Goal: Task Accomplishment & Management: Manage account settings

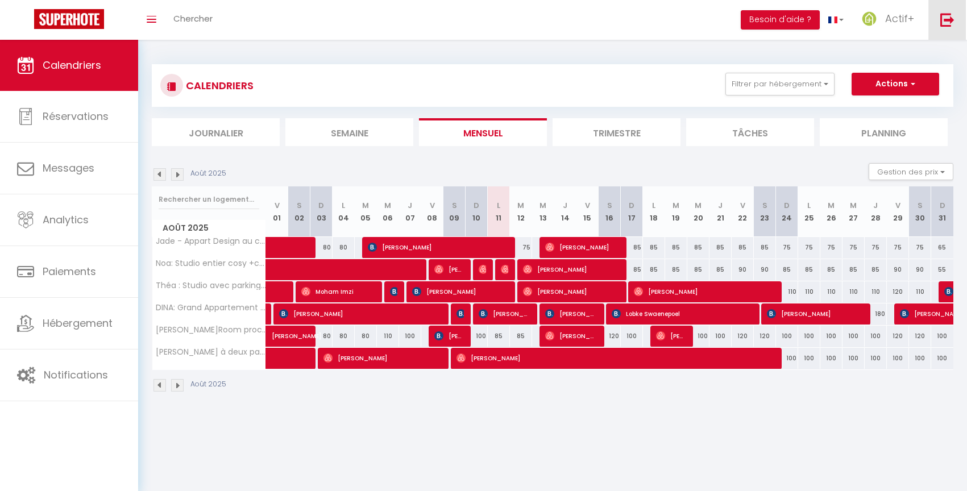
click at [942, 27] on link at bounding box center [947, 20] width 38 height 40
click at [942, 24] on img at bounding box center [947, 20] width 14 height 14
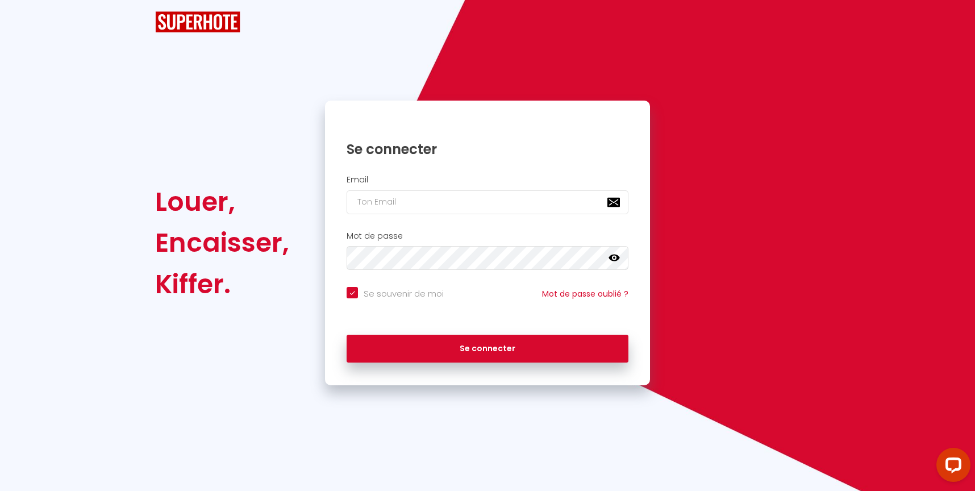
checkbox input "true"
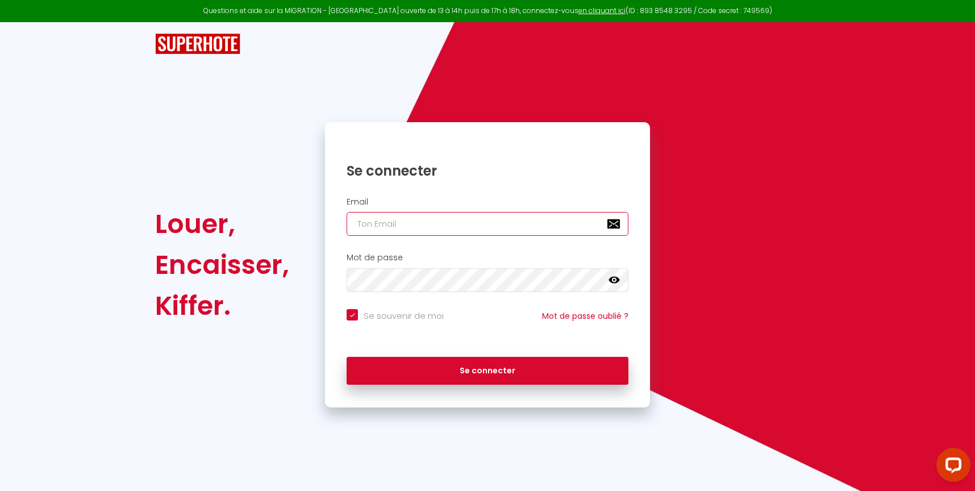
click at [404, 214] on input "email" at bounding box center [488, 224] width 282 height 24
type input "[EMAIL_ADDRESS][DOMAIN_NAME]"
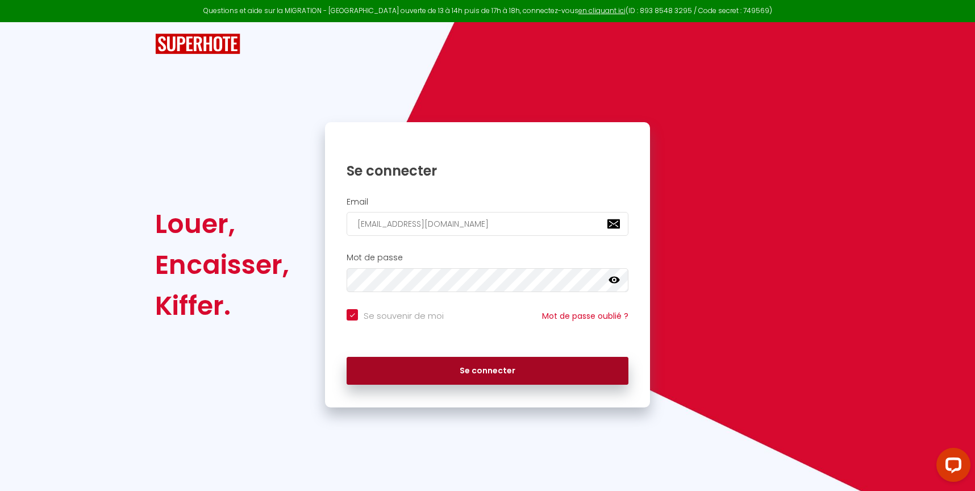
click at [437, 380] on button "Se connecter" at bounding box center [488, 371] width 282 height 28
checkbox input "true"
